Goal: Information Seeking & Learning: Learn about a topic

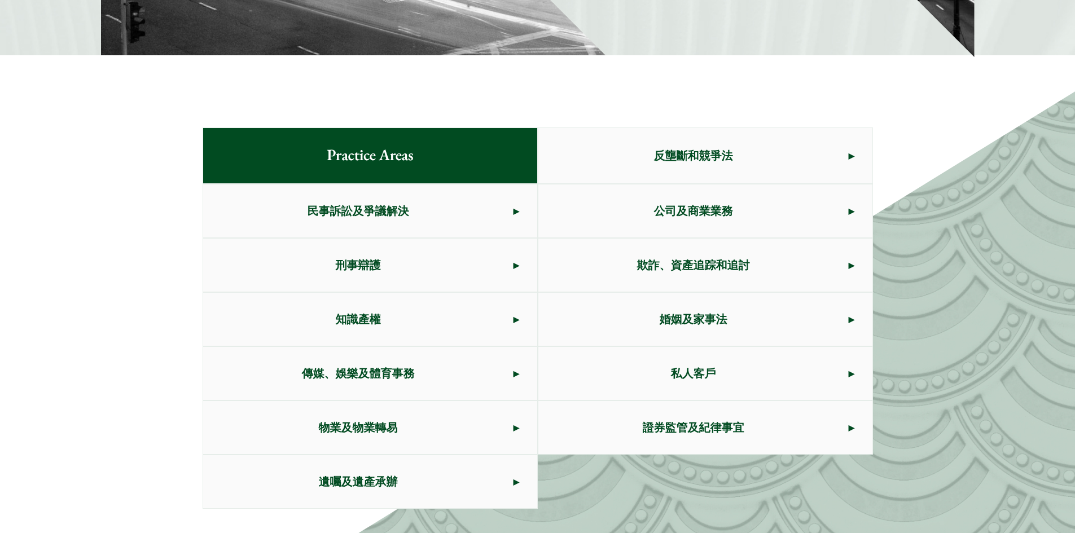
scroll to position [508, 0]
click at [444, 284] on span "刑事辯護" at bounding box center [358, 264] width 310 height 53
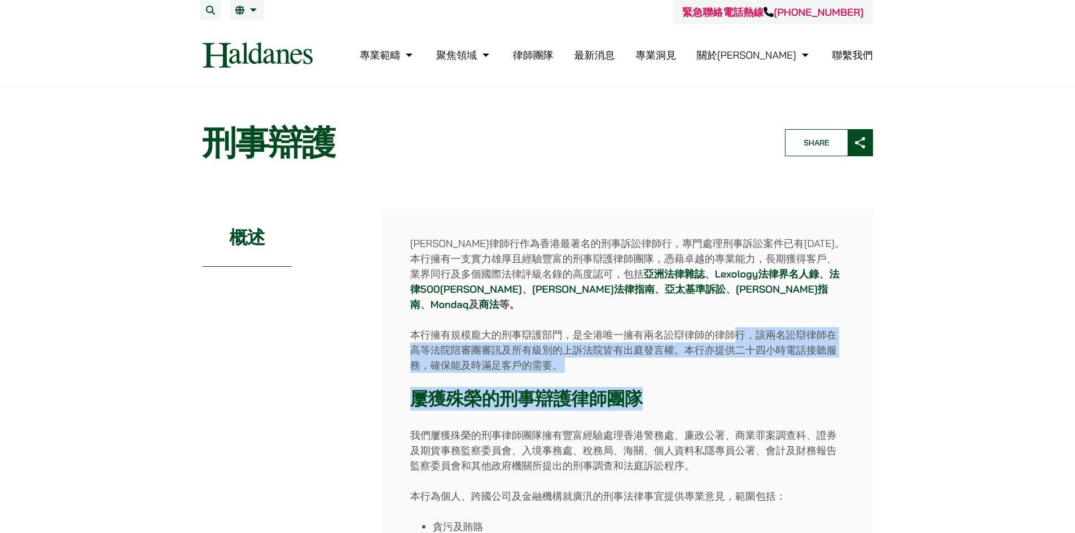
drag, startPoint x: 745, startPoint y: 364, endPoint x: 741, endPoint y: 309, distance: 54.9
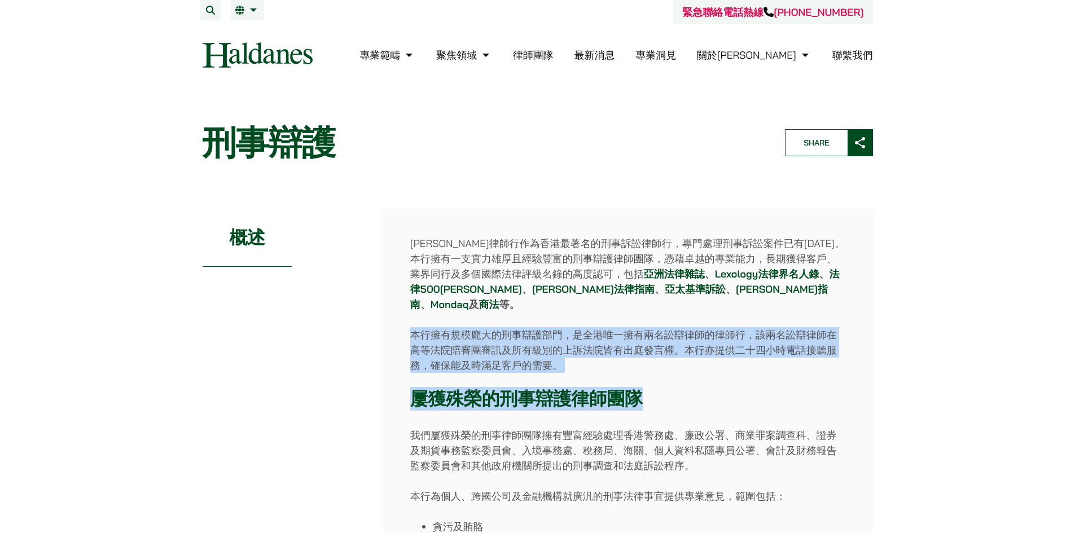
drag, startPoint x: 739, startPoint y: 296, endPoint x: 741, endPoint y: 365, distance: 68.9
drag, startPoint x: 739, startPoint y: 354, endPoint x: 739, endPoint y: 284, distance: 70.0
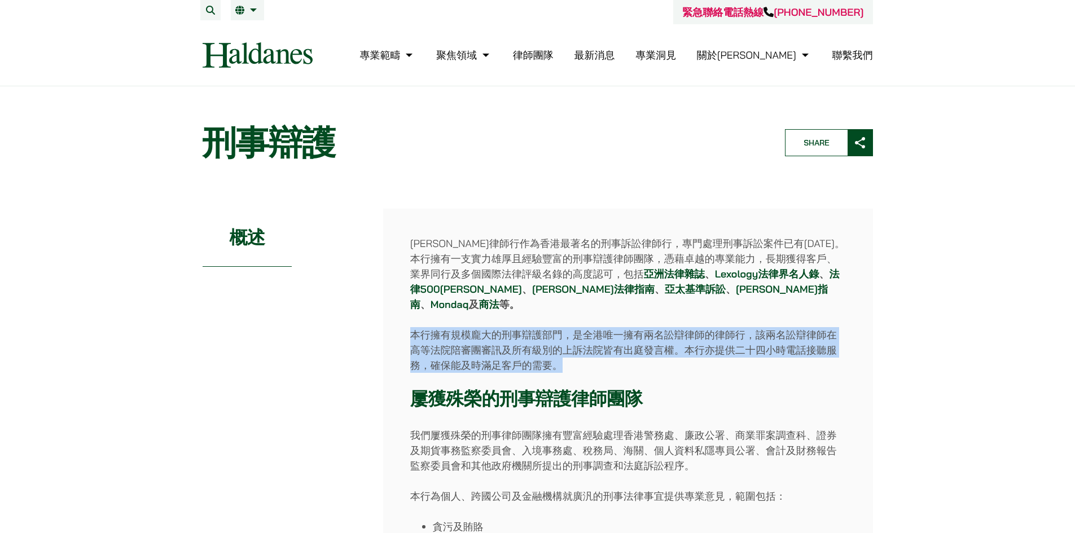
click at [739, 284] on p "[PERSON_NAME]律師行作為香港最著名的刑事訴訟律師行，專門處理刑事訴訟案件已有[DATE]。本行擁有一支實力雄厚且經驗豐富的刑事辯護律師團隊，憑藉卓…" at bounding box center [628, 274] width 436 height 76
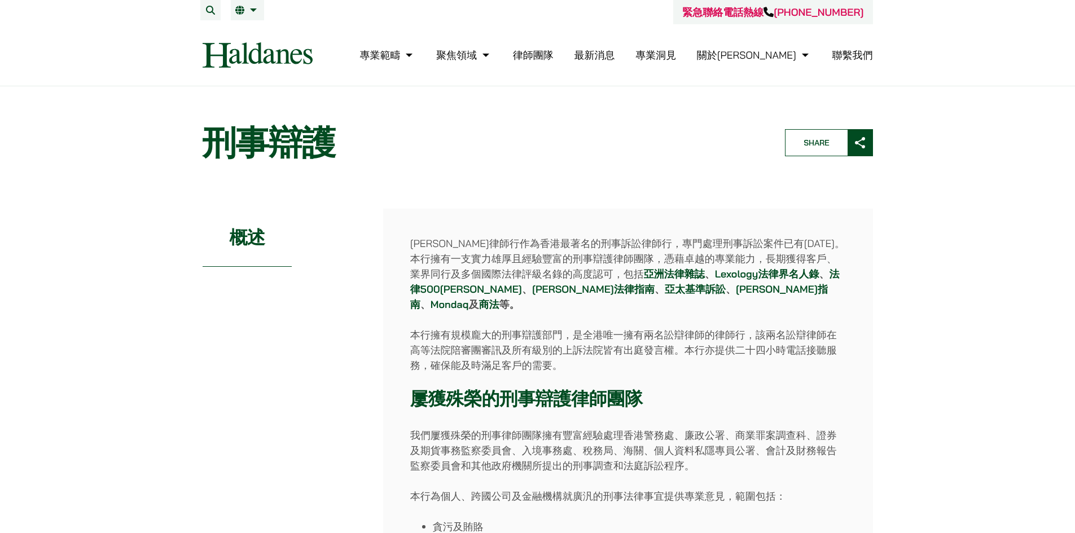
click at [715, 273] on link "Lexology法律界名人錄" at bounding box center [767, 274] width 104 height 13
